Goal: Book appointment/travel/reservation

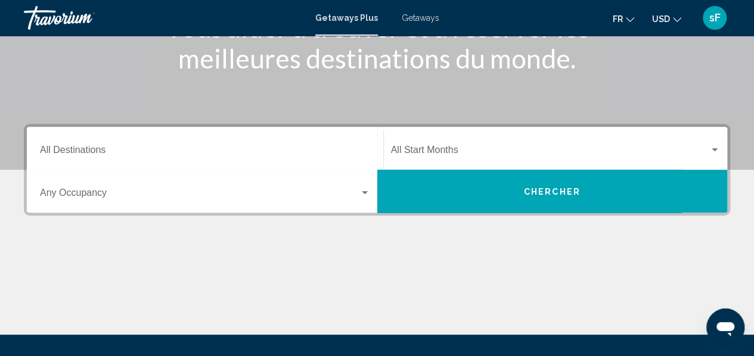
scroll to position [188, 0]
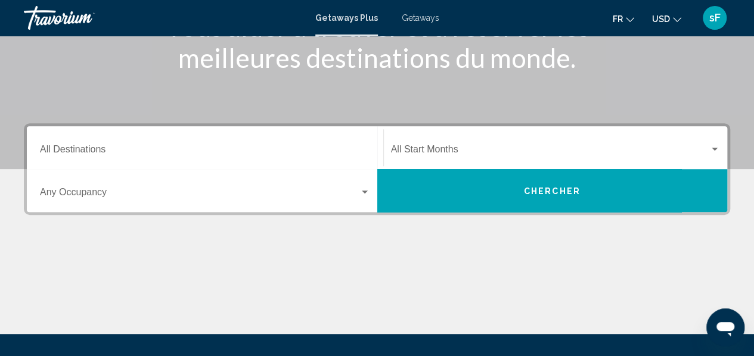
click at [183, 158] on div "Destination All Destinations" at bounding box center [205, 148] width 330 height 38
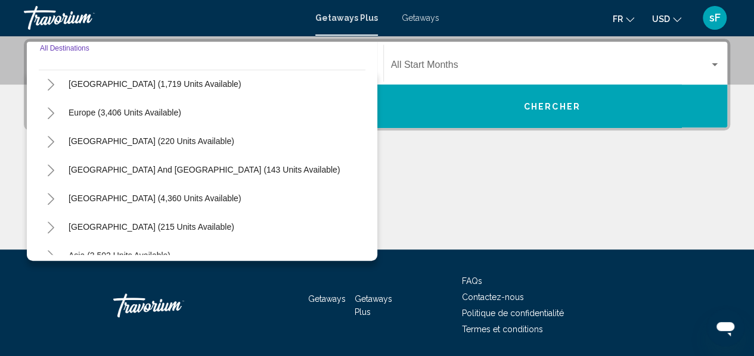
scroll to position [193, 0]
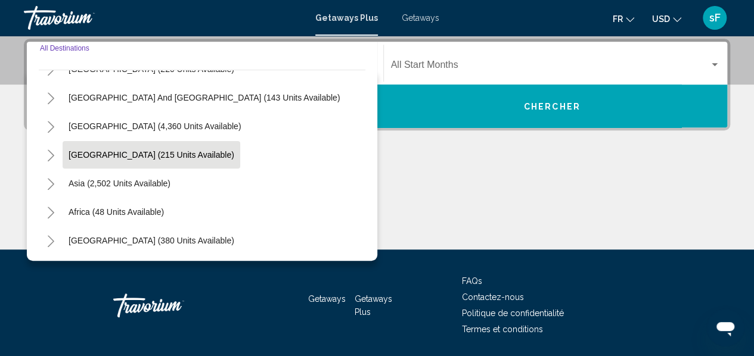
click at [132, 156] on span "[GEOGRAPHIC_DATA] (215 units available)" at bounding box center [152, 155] width 166 height 10
type input "**********"
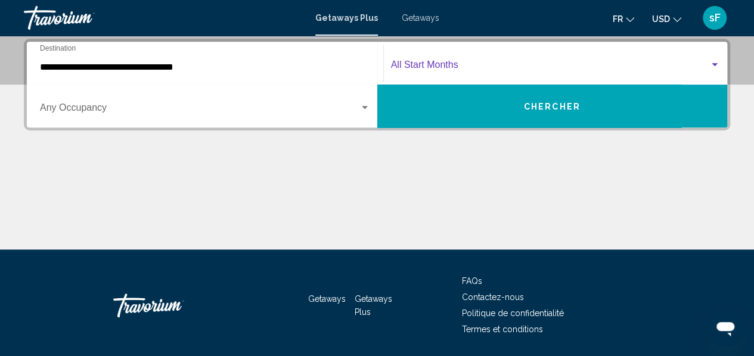
click at [480, 69] on span "Search widget" at bounding box center [550, 67] width 319 height 11
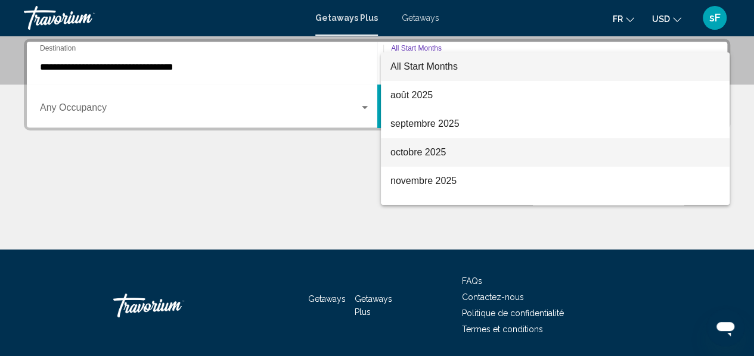
scroll to position [68, 0]
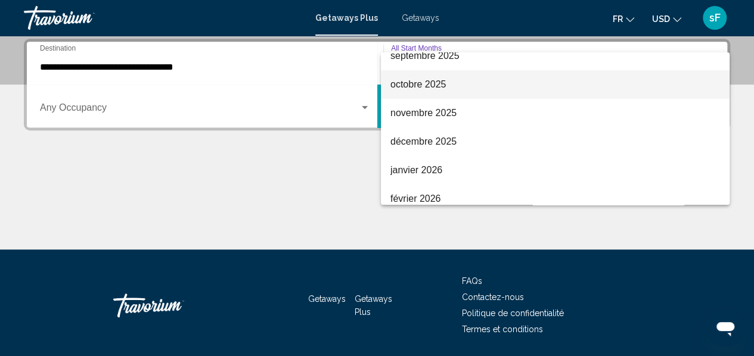
click at [438, 90] on span "octobre 2025" at bounding box center [555, 84] width 330 height 29
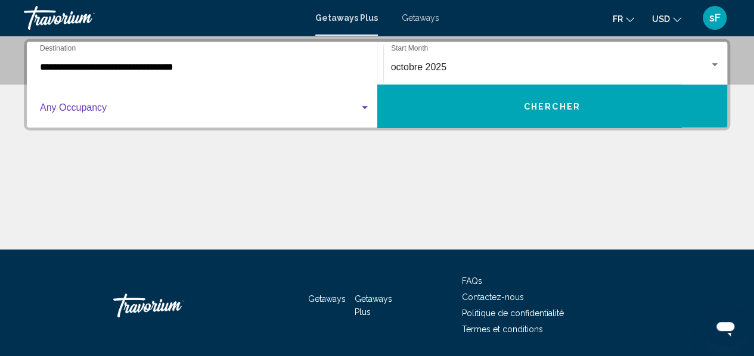
click at [139, 113] on span "Search widget" at bounding box center [200, 110] width 320 height 11
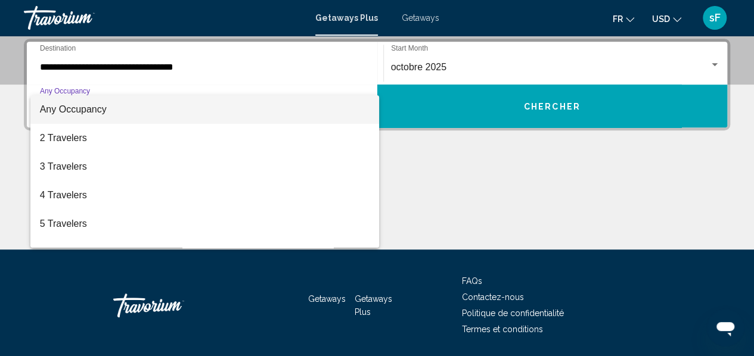
click at [82, 107] on span "Any Occupancy" at bounding box center [73, 109] width 67 height 10
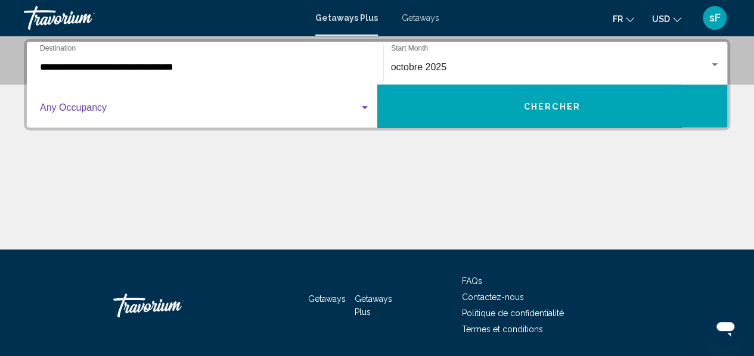
click at [82, 107] on span "Search widget" at bounding box center [200, 110] width 320 height 11
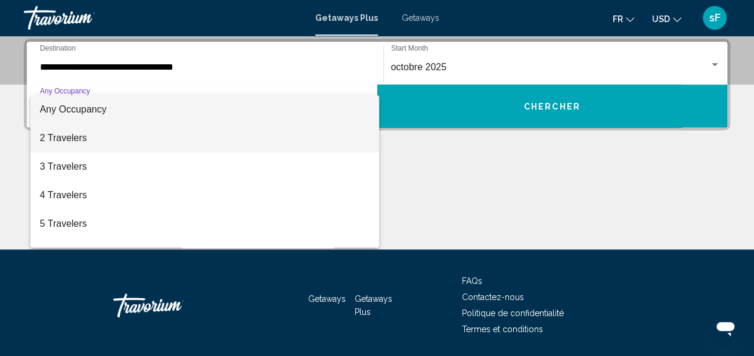
click at [113, 140] on span "2 Travelers" at bounding box center [205, 138] width 330 height 29
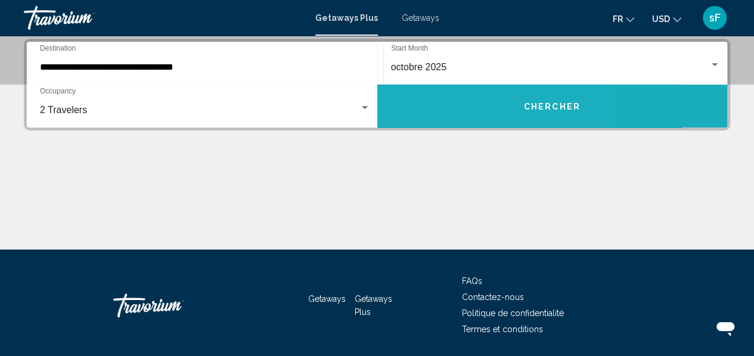
click at [444, 114] on button "Chercher" at bounding box center [552, 106] width 351 height 43
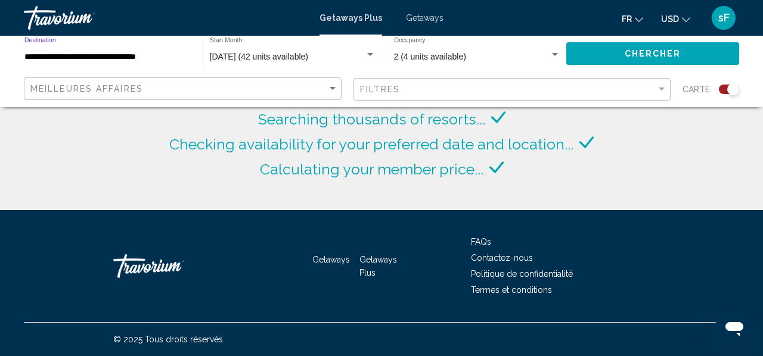
click at [115, 58] on input "**********" at bounding box center [107, 57] width 166 height 10
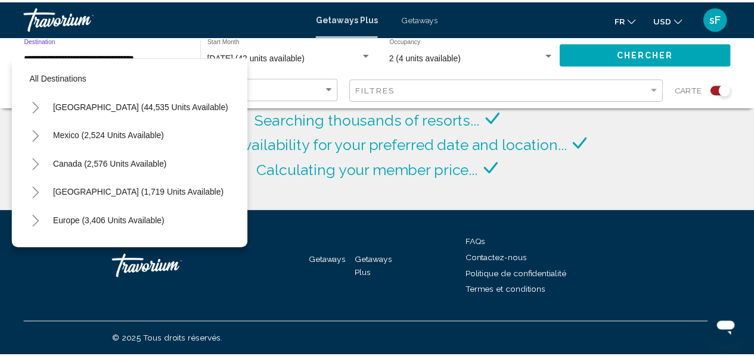
scroll to position [190, 0]
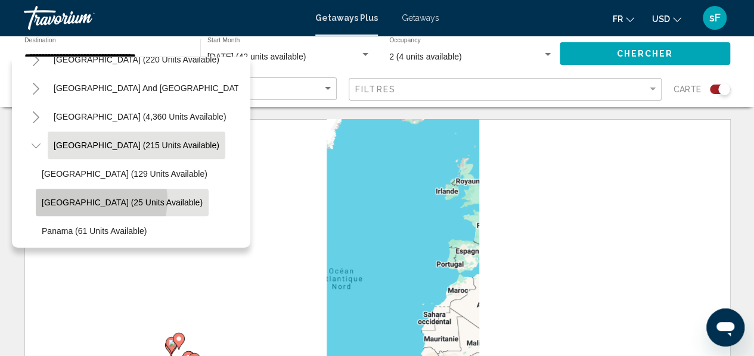
click at [101, 200] on span "[GEOGRAPHIC_DATA] (25 units available)" at bounding box center [122, 203] width 161 height 10
type input "**********"
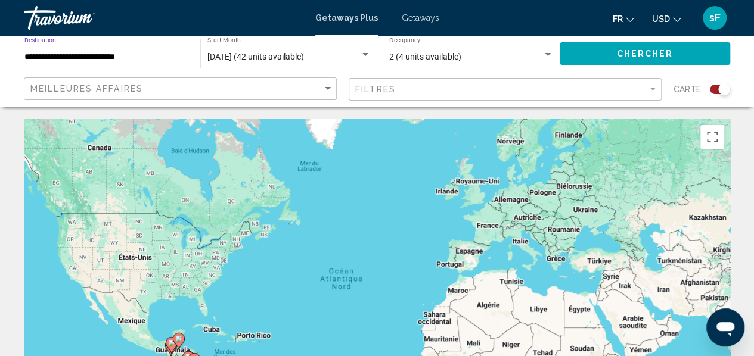
click at [591, 47] on button "Chercher" at bounding box center [645, 53] width 170 height 22
click at [424, 20] on span "Getaways" at bounding box center [421, 18] width 38 height 10
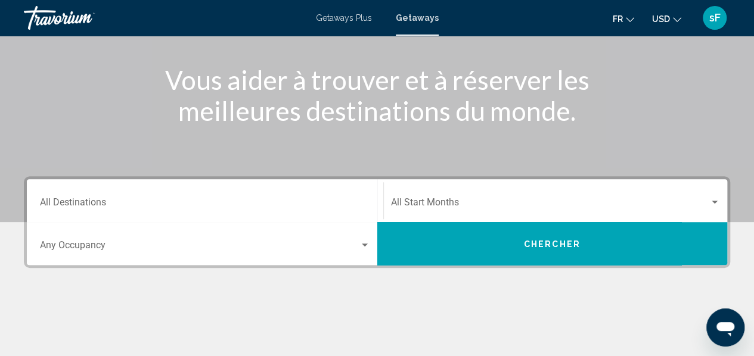
click at [228, 201] on input "Destination All Destinations" at bounding box center [205, 205] width 330 height 11
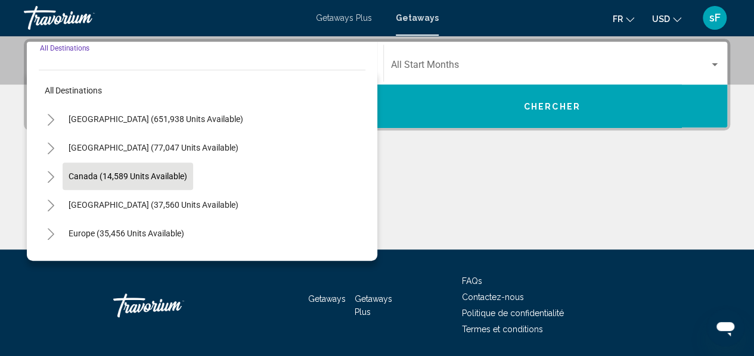
scroll to position [193, 0]
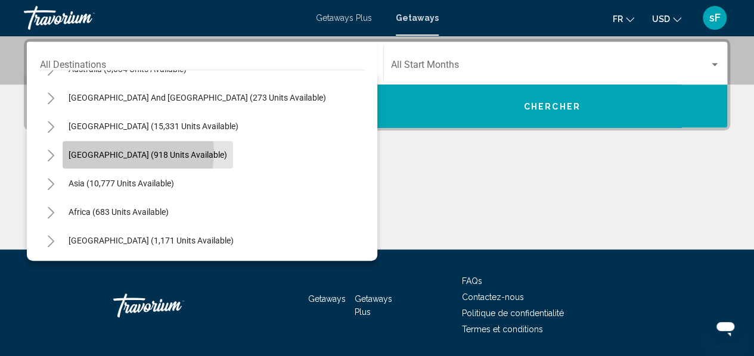
click at [122, 152] on span "[GEOGRAPHIC_DATA] (918 units available)" at bounding box center [148, 155] width 159 height 10
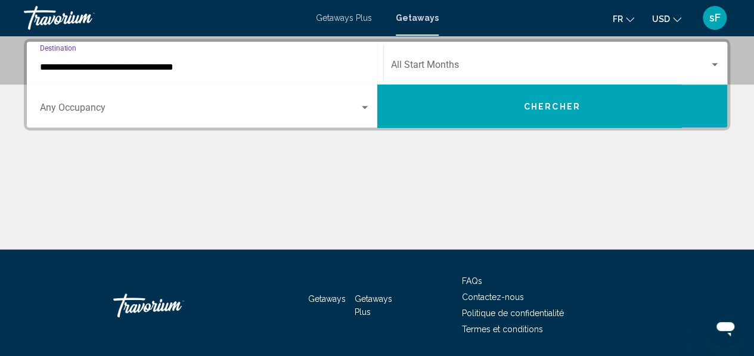
click at [106, 54] on div "**********" at bounding box center [205, 64] width 330 height 38
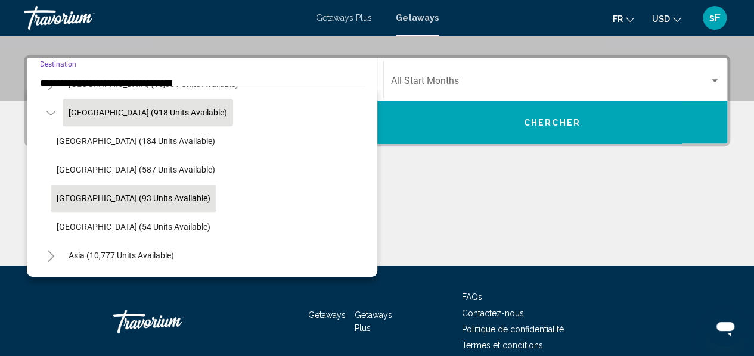
scroll to position [252, 0]
click at [83, 197] on span "[GEOGRAPHIC_DATA] (93 units available)" at bounding box center [134, 198] width 154 height 10
type input "**********"
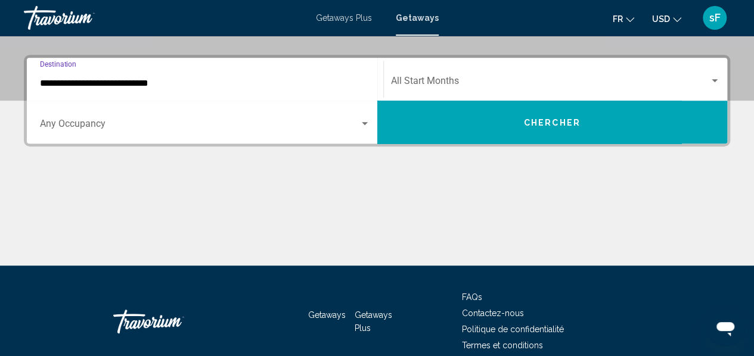
scroll to position [273, 0]
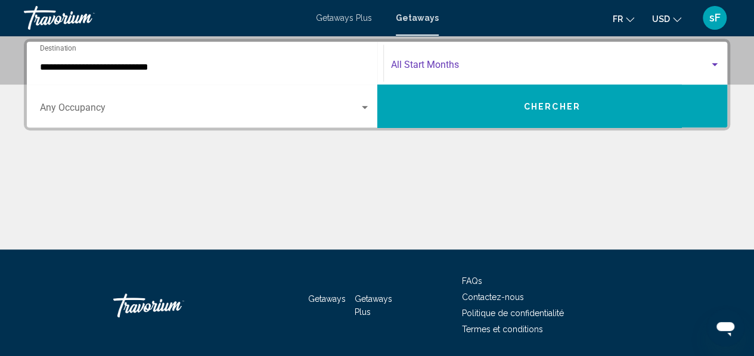
click at [470, 63] on span "Search widget" at bounding box center [550, 67] width 319 height 11
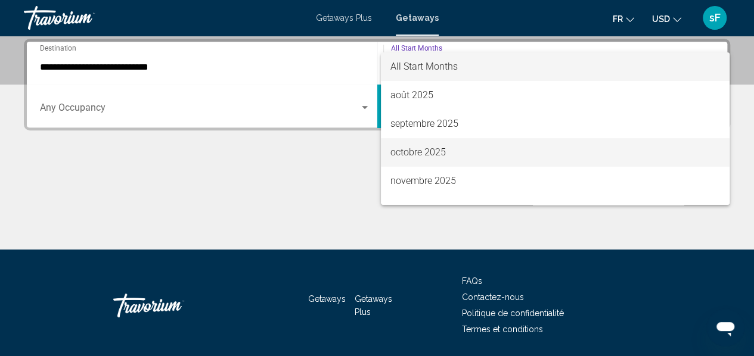
click at [423, 157] on span "octobre 2025" at bounding box center [555, 152] width 330 height 29
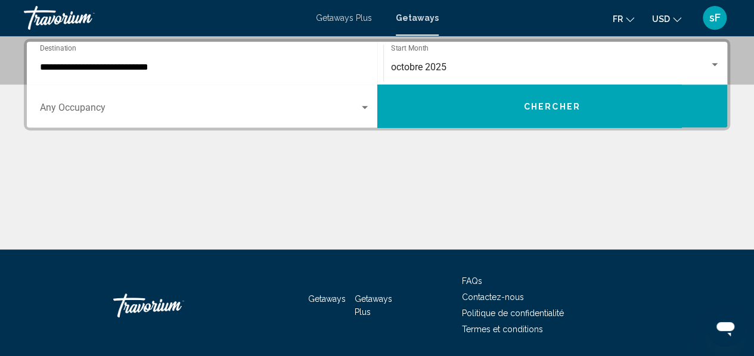
click at [225, 98] on div "Occupancy Any Occupancy" at bounding box center [205, 107] width 330 height 38
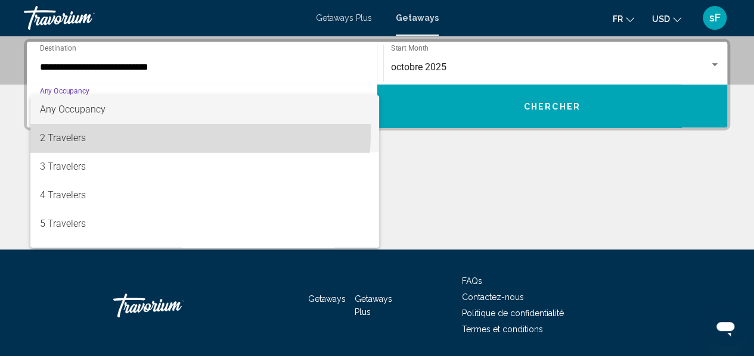
click at [95, 131] on span "2 Travelers" at bounding box center [205, 138] width 330 height 29
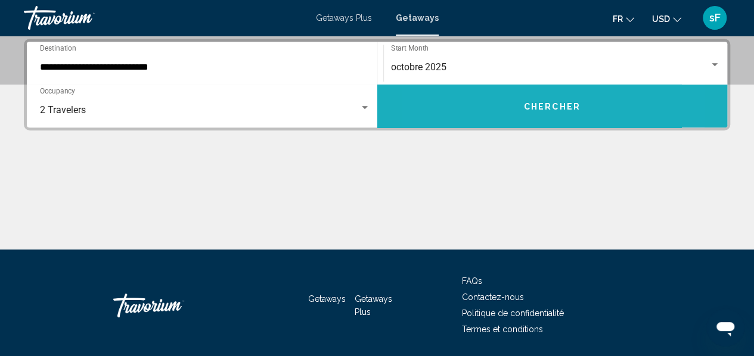
click at [490, 123] on button "Chercher" at bounding box center [552, 106] width 351 height 43
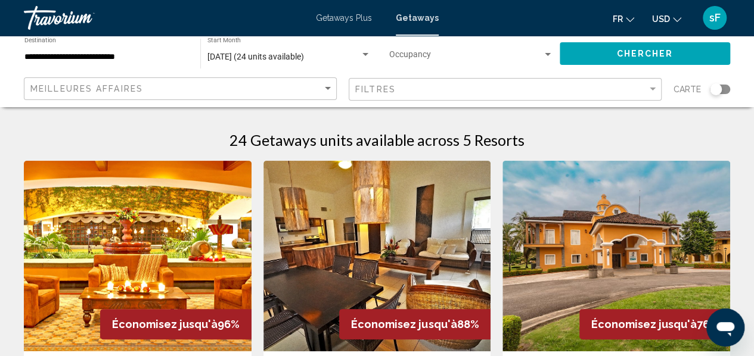
click at [381, 234] on img "Main content" at bounding box center [377, 256] width 228 height 191
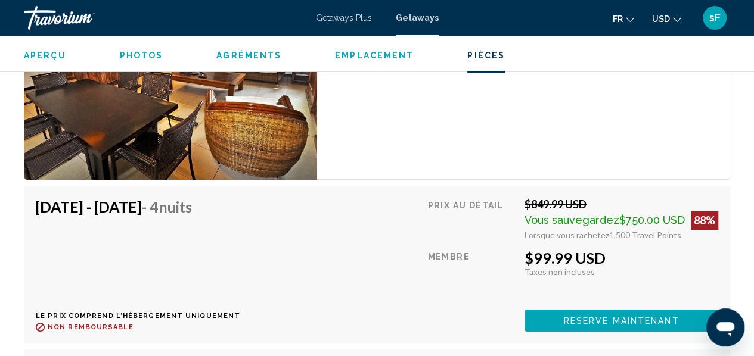
scroll to position [2177, 0]
